Goal: Find specific page/section

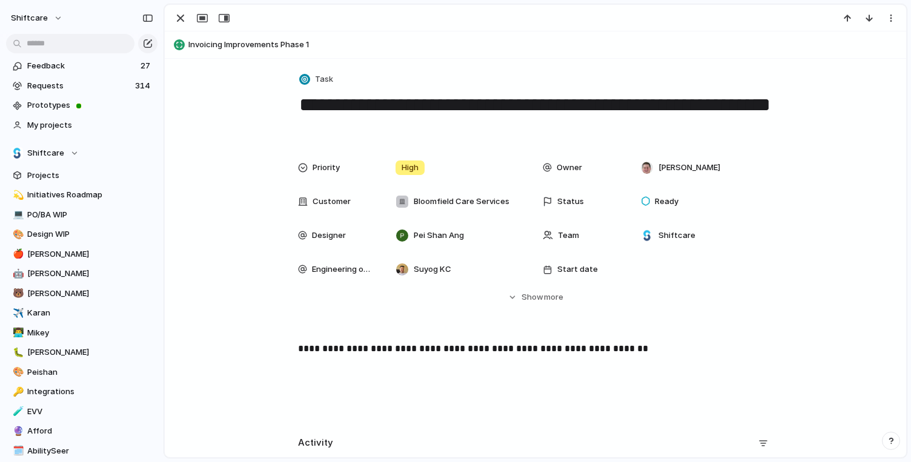
drag, startPoint x: 297, startPoint y: 101, endPoint x: 351, endPoint y: 141, distance: 67.5
click at [351, 141] on div "**********" at bounding box center [536, 393] width 742 height 669
click at [55, 20] on button "shiftcare" at bounding box center [37, 17] width 64 height 19
